Goal: Navigation & Orientation: Find specific page/section

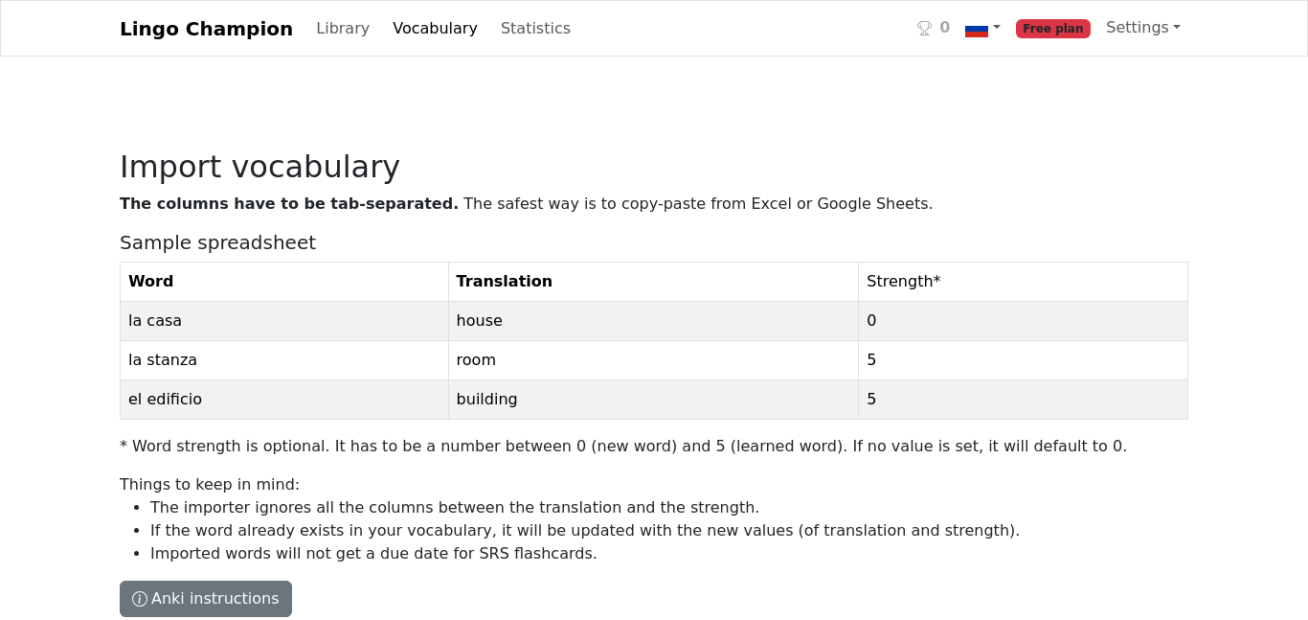
click at [233, 23] on link "Lingo Champion" at bounding box center [206, 29] width 173 height 38
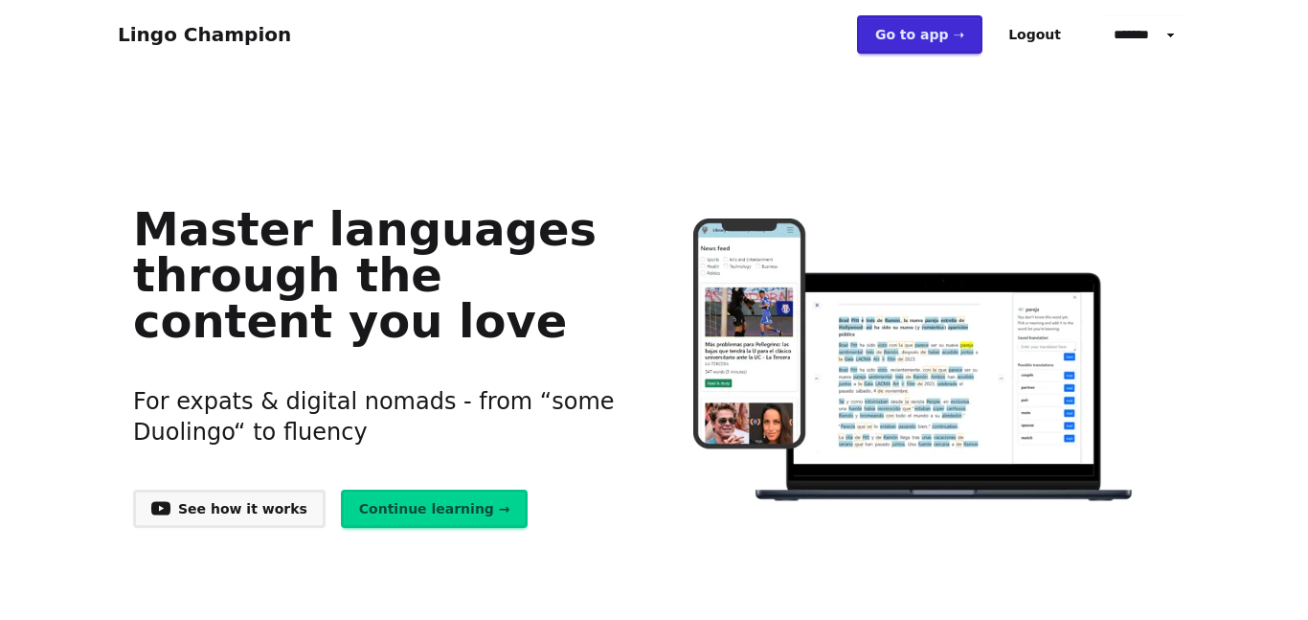
click at [961, 40] on link "Go to app ➝" at bounding box center [919, 34] width 125 height 38
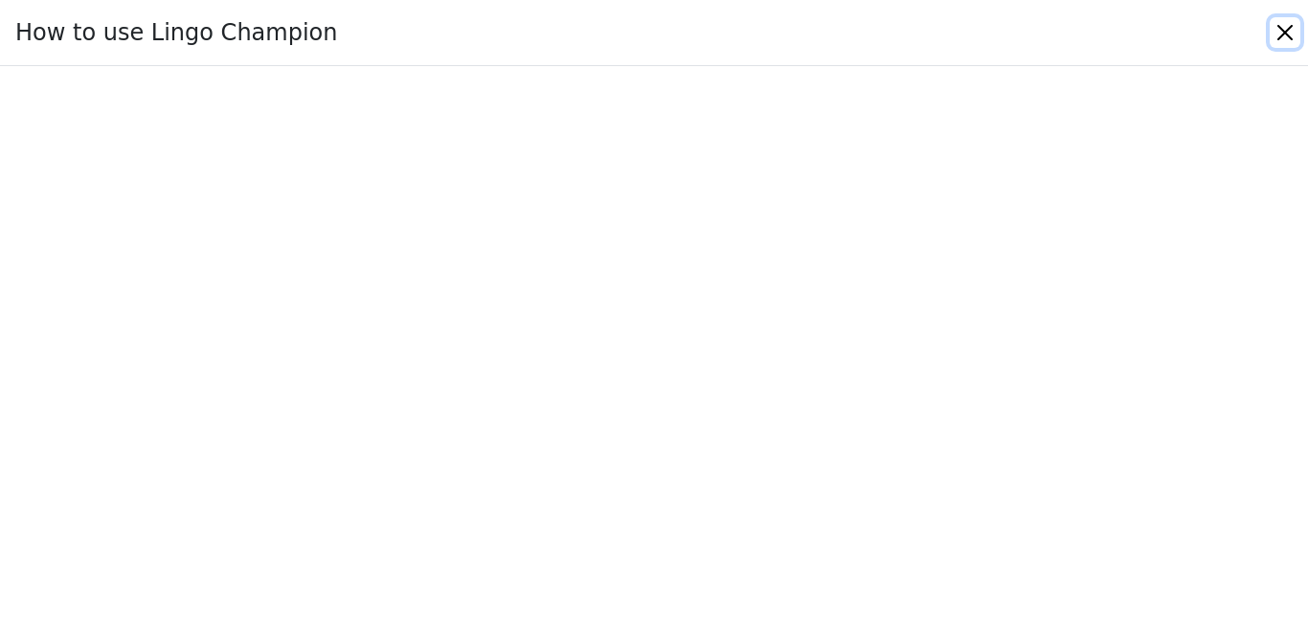
click at [1276, 40] on button "Close" at bounding box center [1285, 32] width 31 height 31
